Goal: Consume media (video, audio)

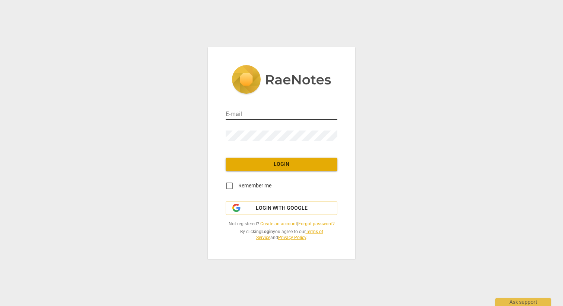
click at [265, 114] on input "email" at bounding box center [282, 114] width 112 height 11
type input "[EMAIL_ADDRESS][DOMAIN_NAME]"
click at [268, 166] on span "Login" at bounding box center [282, 164] width 100 height 7
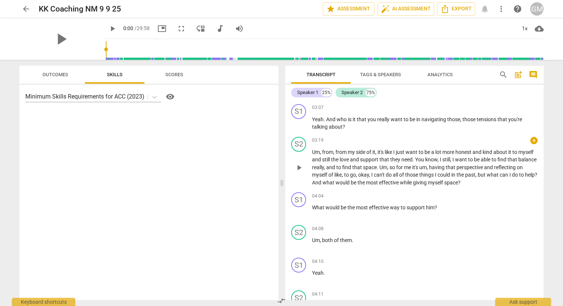
scroll to position [514, 0]
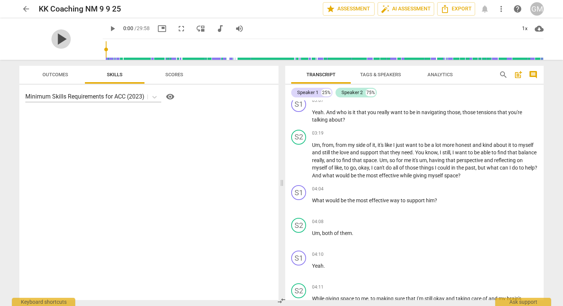
click at [59, 44] on span "play_arrow" at bounding box center [60, 38] width 19 height 19
click at [59, 37] on span "pause" at bounding box center [60, 38] width 19 height 19
click at [56, 39] on span "play_arrow" at bounding box center [60, 38] width 19 height 19
click at [155, 31] on span "picture_in_picture" at bounding box center [161, 28] width 13 height 9
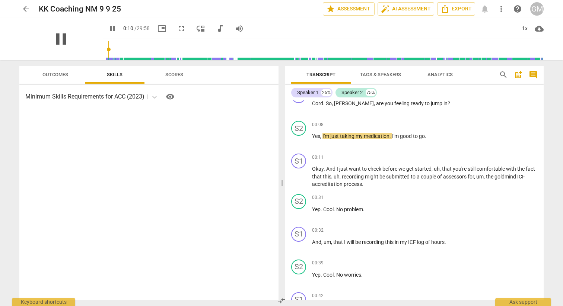
click at [55, 41] on span "pause" at bounding box center [60, 38] width 19 height 19
click at [177, 30] on span "fullscreen" at bounding box center [181, 28] width 9 height 9
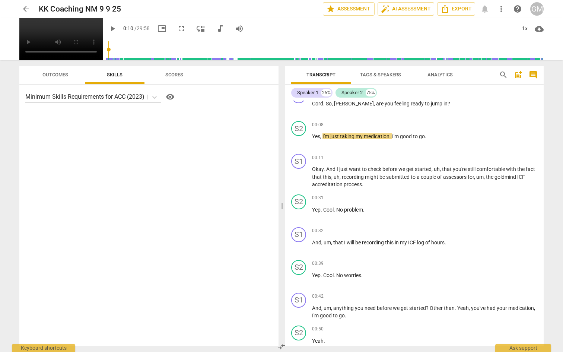
type input "11"
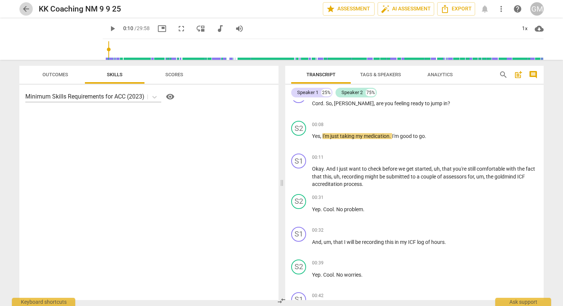
click at [25, 5] on span "arrow_back" at bounding box center [26, 8] width 9 height 9
